Goal: Transaction & Acquisition: Purchase product/service

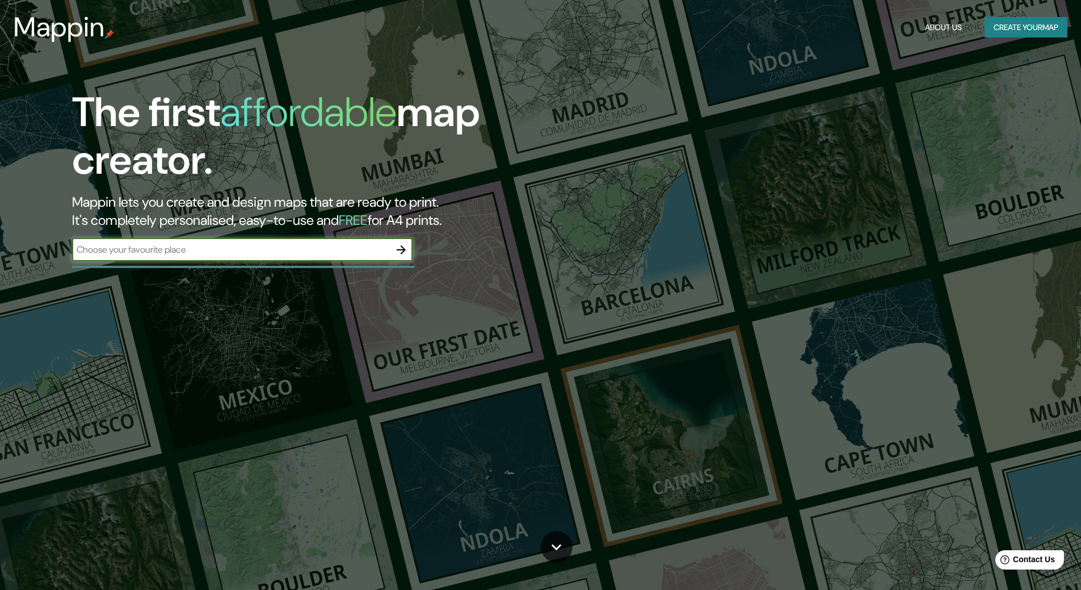
click at [271, 254] on input "text" at bounding box center [231, 249] width 318 height 13
type input "h"
type input "san [PERSON_NAME] honduras"
click at [402, 251] on icon "button" at bounding box center [401, 250] width 14 height 14
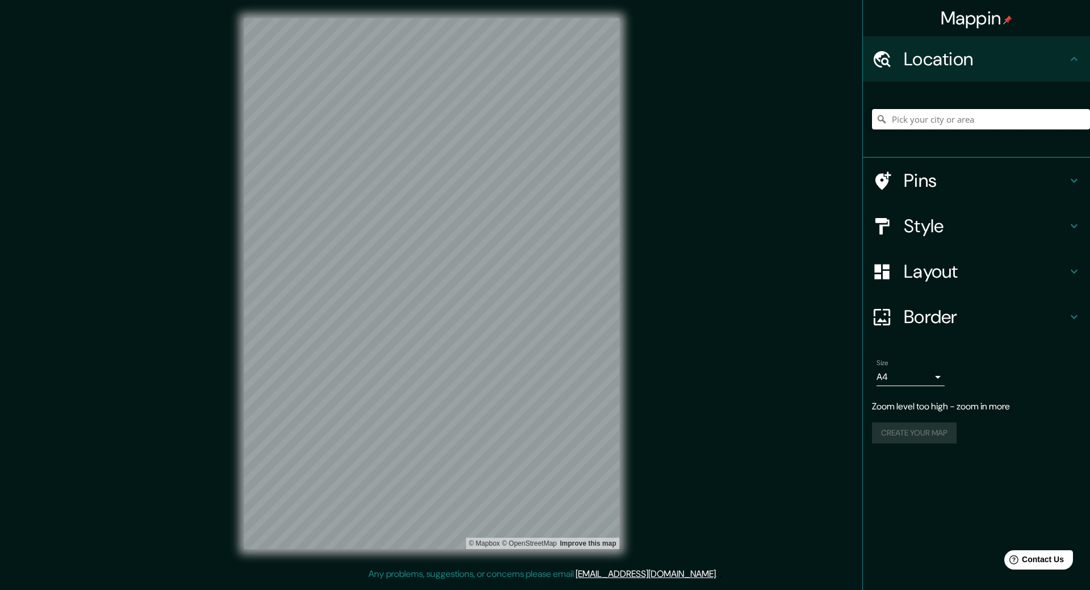
click at [961, 114] on input "Pick your city or area" at bounding box center [981, 119] width 218 height 20
paste input "[GEOGRAPHIC_DATA]"
type input "Noord, [GEOGRAPHIC_DATA], [GEOGRAPHIC_DATA], [GEOGRAPHIC_DATA]"
click at [829, 258] on div "Mappin Location [GEOGRAPHIC_DATA], [GEOGRAPHIC_DATA], [GEOGRAPHIC_DATA], [GEOGR…" at bounding box center [545, 292] width 1090 height 585
click at [944, 132] on div "[GEOGRAPHIC_DATA], [GEOGRAPHIC_DATA], [GEOGRAPHIC_DATA], [GEOGRAPHIC_DATA], [GE…" at bounding box center [981, 119] width 218 height 57
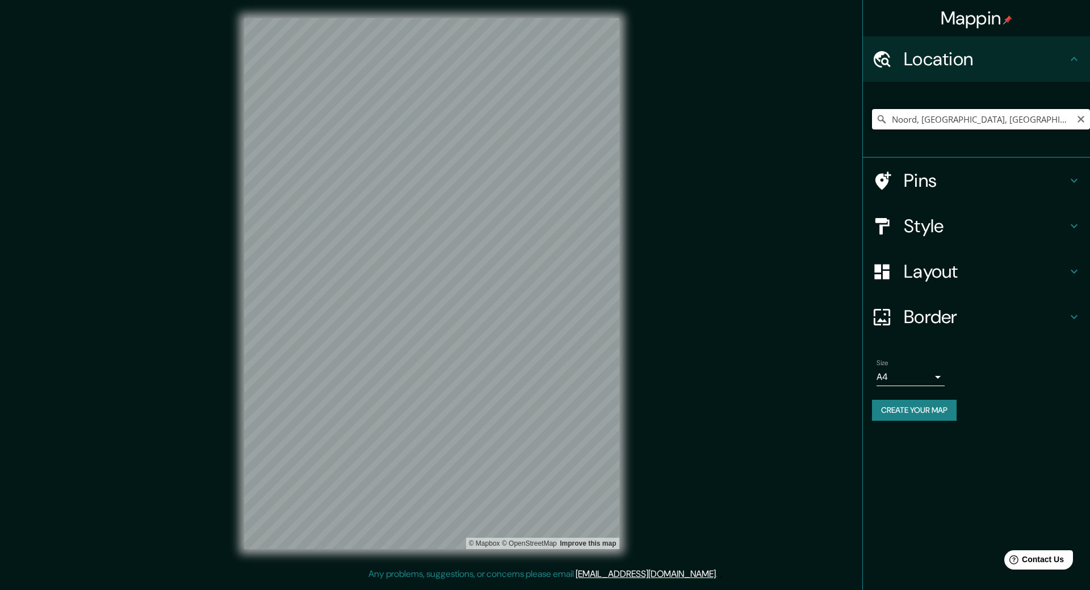
click at [1059, 120] on input "Noord, [GEOGRAPHIC_DATA], [GEOGRAPHIC_DATA], [GEOGRAPHIC_DATA]" at bounding box center [981, 119] width 218 height 20
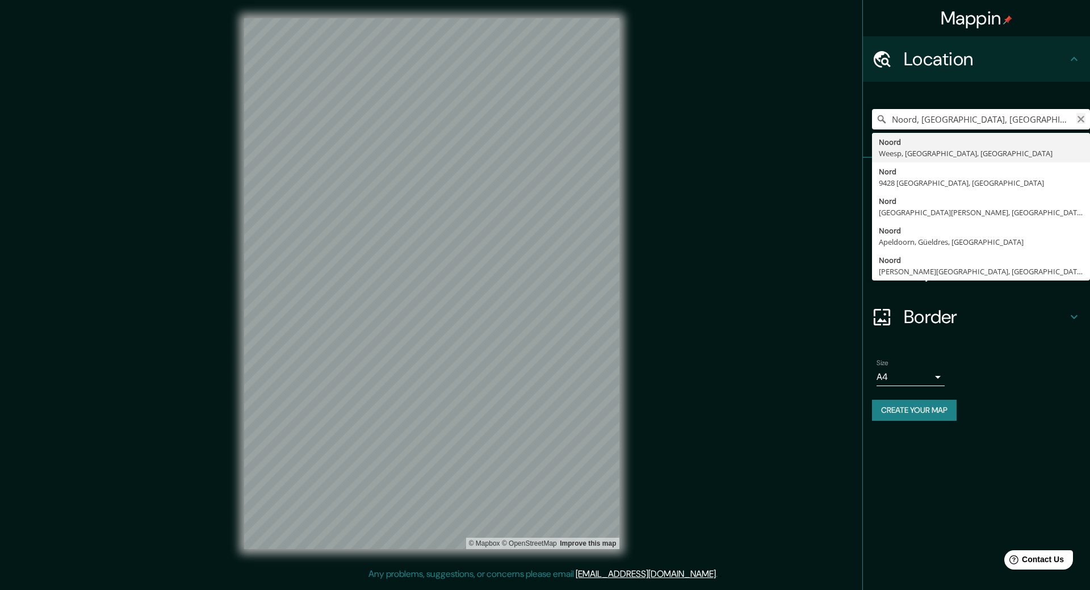
click at [1078, 120] on icon "Clear" at bounding box center [1080, 119] width 9 height 9
type input "[GEOGRAPHIC_DATA][PERSON_NAME], [GEOGRAPHIC_DATA][PERSON_NAME], [GEOGRAPHIC_DAT…"
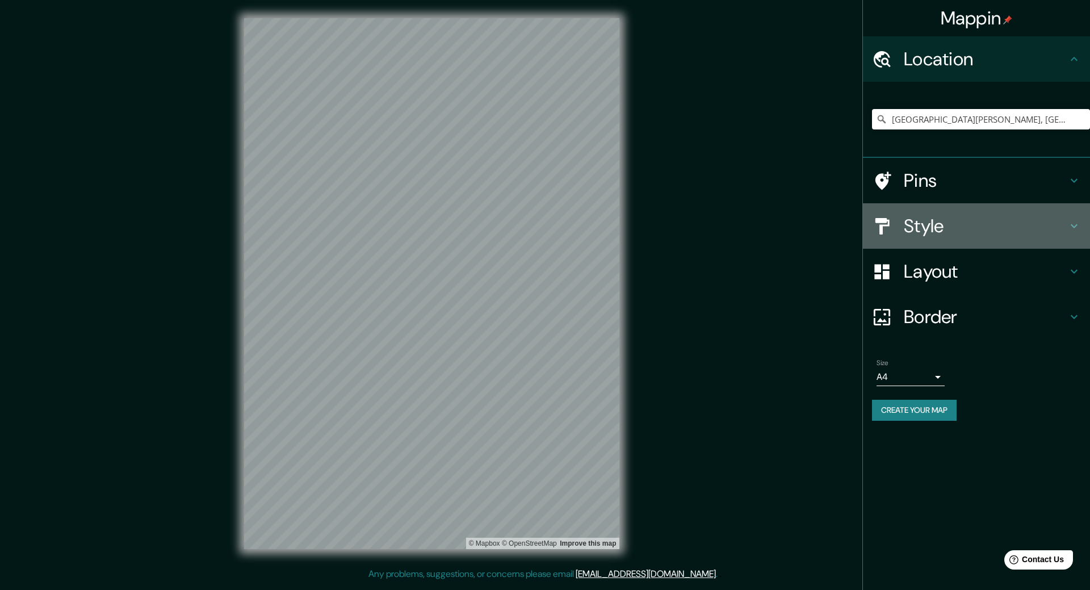
click at [919, 215] on h4 "Style" at bounding box center [984, 226] width 163 height 23
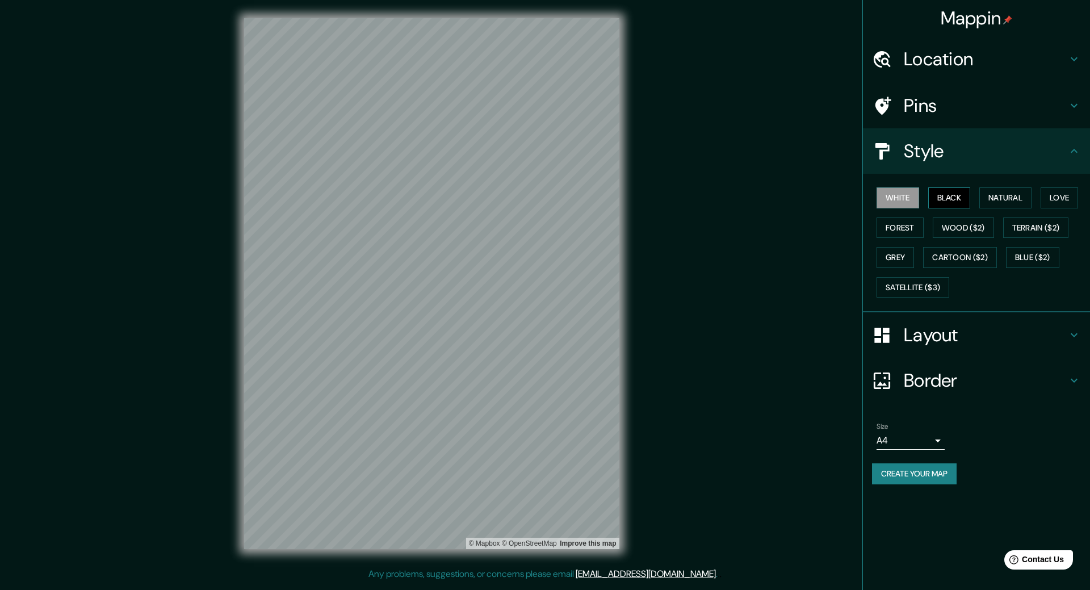
click at [958, 202] on button "Black" at bounding box center [949, 197] width 43 height 21
click at [888, 190] on button "White" at bounding box center [897, 197] width 43 height 21
click at [948, 192] on button "Black" at bounding box center [949, 197] width 43 height 21
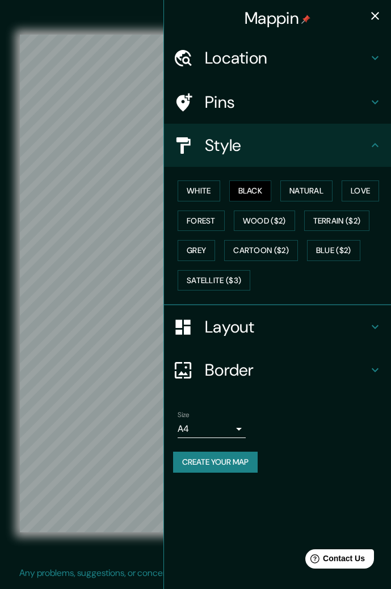
click at [380, 15] on icon "button" at bounding box center [375, 16] width 14 height 14
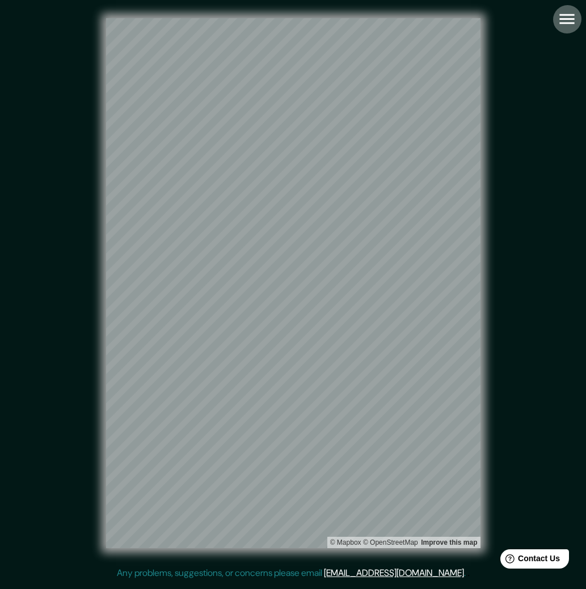
click at [565, 12] on icon "button" at bounding box center [567, 19] width 20 height 20
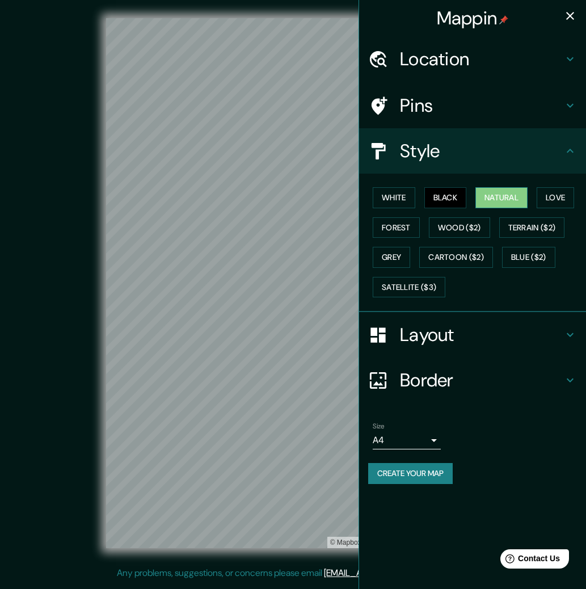
click at [506, 195] on button "Natural" at bounding box center [502, 197] width 52 height 21
click at [414, 103] on h4 "Pins" at bounding box center [481, 105] width 163 height 23
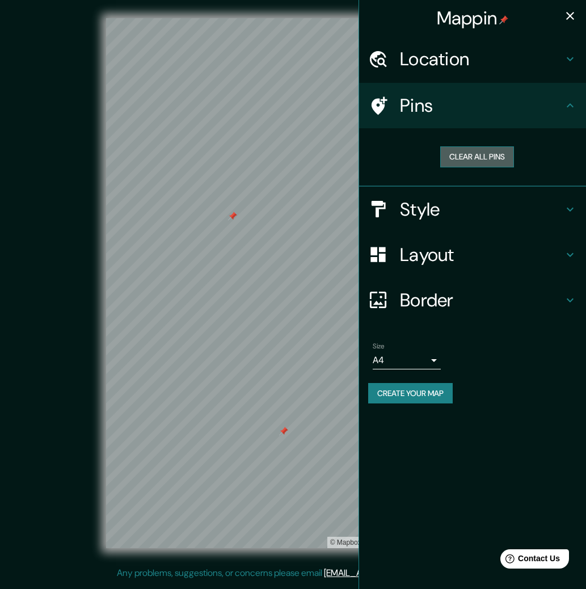
click at [453, 148] on button "Clear all pins" at bounding box center [477, 156] width 74 height 21
click at [476, 210] on h4 "Style" at bounding box center [481, 209] width 163 height 23
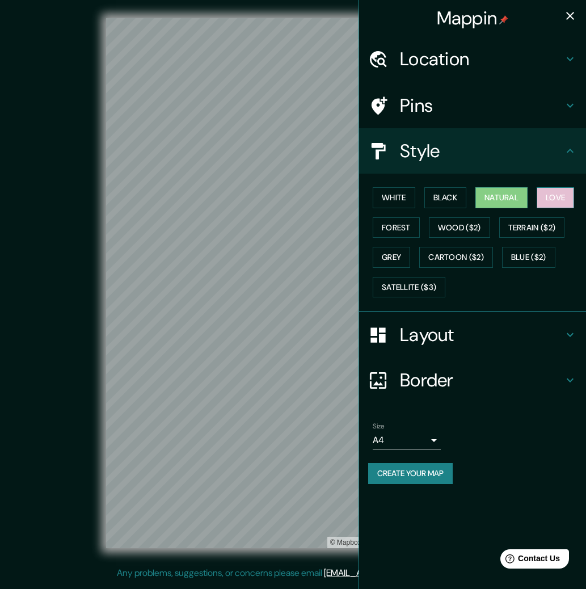
click at [549, 196] on button "Love" at bounding box center [555, 197] width 37 height 21
click at [482, 197] on button "Natural" at bounding box center [502, 197] width 52 height 21
click at [407, 222] on button "Forest" at bounding box center [396, 227] width 47 height 21
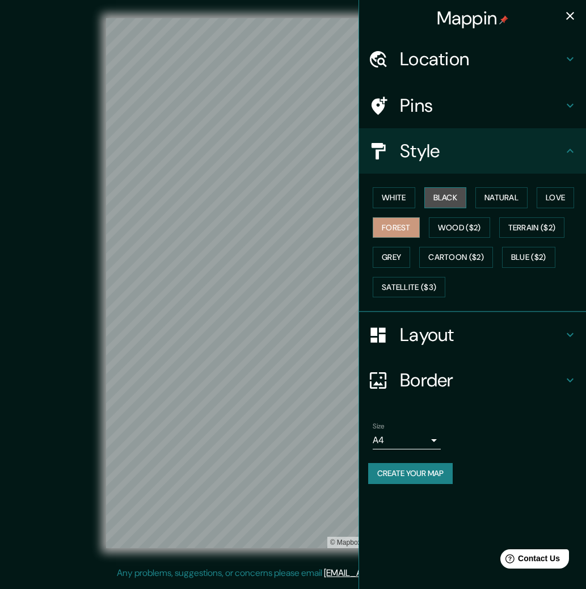
click at [446, 196] on button "Black" at bounding box center [446, 197] width 43 height 21
click at [510, 191] on button "Natural" at bounding box center [502, 197] width 52 height 21
click at [565, 17] on icon "button" at bounding box center [571, 16] width 14 height 14
